Goal: Task Accomplishment & Management: Manage account settings

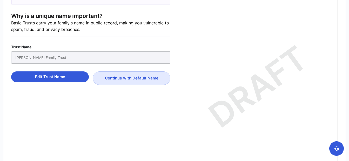
scroll to position [3054, 0]
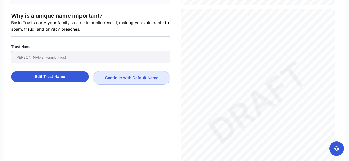
click at [57, 56] on div "[PERSON_NAME] Family Trust" at bounding box center [90, 57] width 159 height 12
click at [54, 79] on button "Edit Trust Name" at bounding box center [50, 77] width 78 height 11
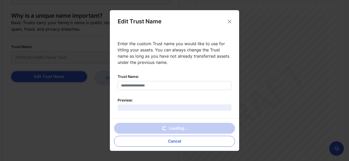
type input "**********"
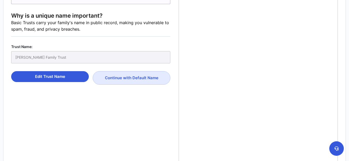
click at [62, 56] on div "[PERSON_NAME] Family Trust" at bounding box center [90, 57] width 159 height 12
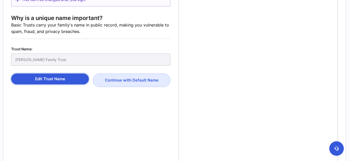
click at [42, 78] on button "Edit Trust Name" at bounding box center [50, 78] width 78 height 11
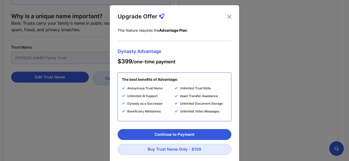
scroll to position [3, 0]
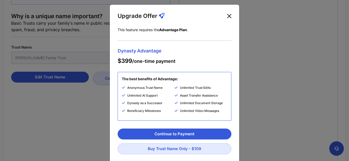
click at [230, 16] on button "Close" at bounding box center [229, 16] width 8 height 8
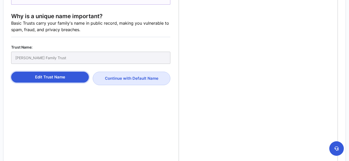
click at [64, 77] on button "Edit Trust Name" at bounding box center [50, 77] width 78 height 11
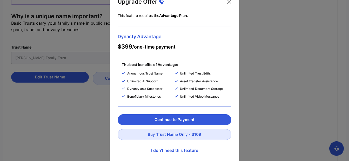
scroll to position [29, 0]
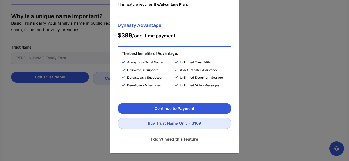
click at [163, 140] on link "I don't need this feature" at bounding box center [175, 139] width 114 height 13
